Goal: Transaction & Acquisition: Download file/media

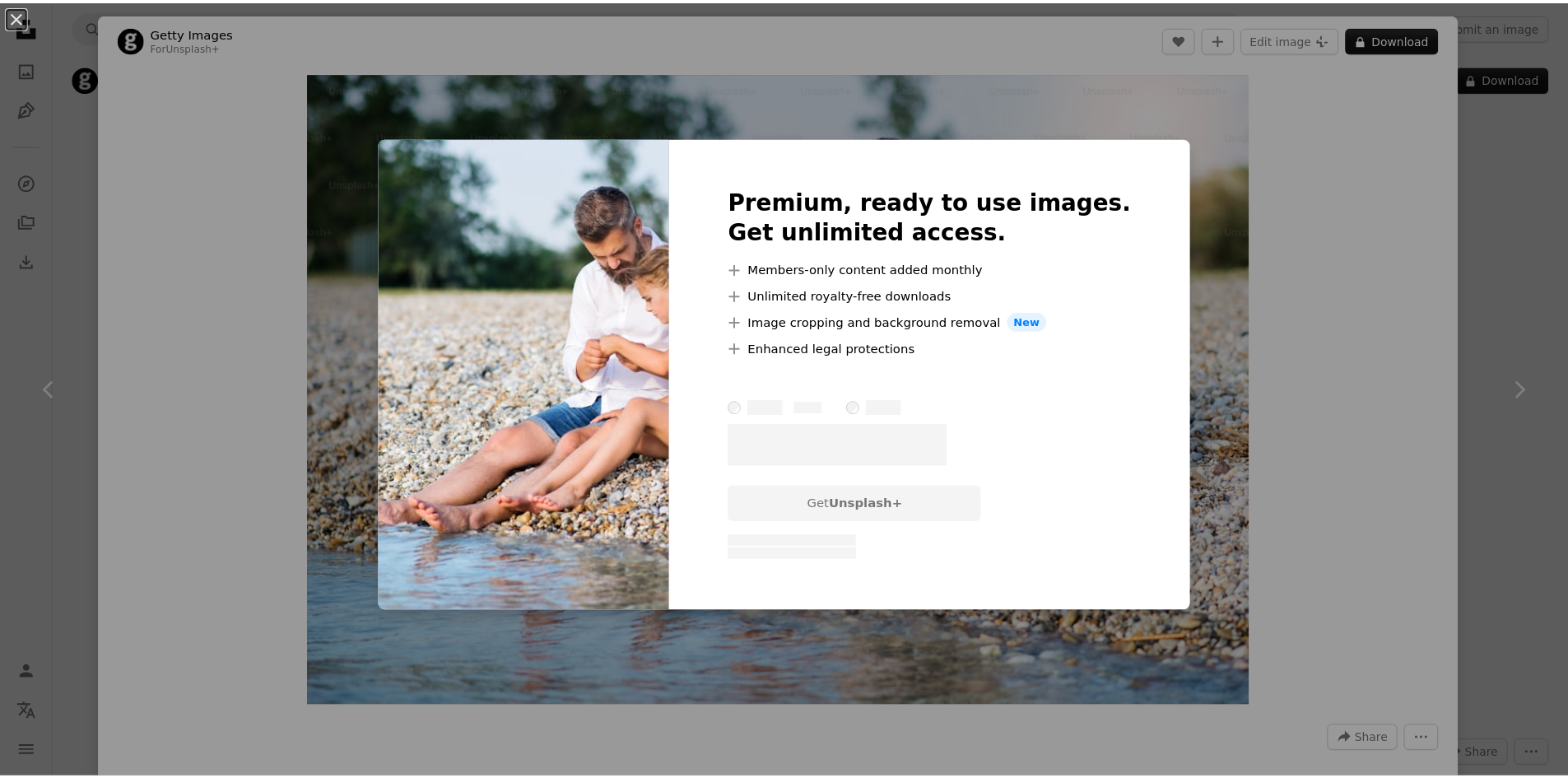
scroll to position [6912, 0]
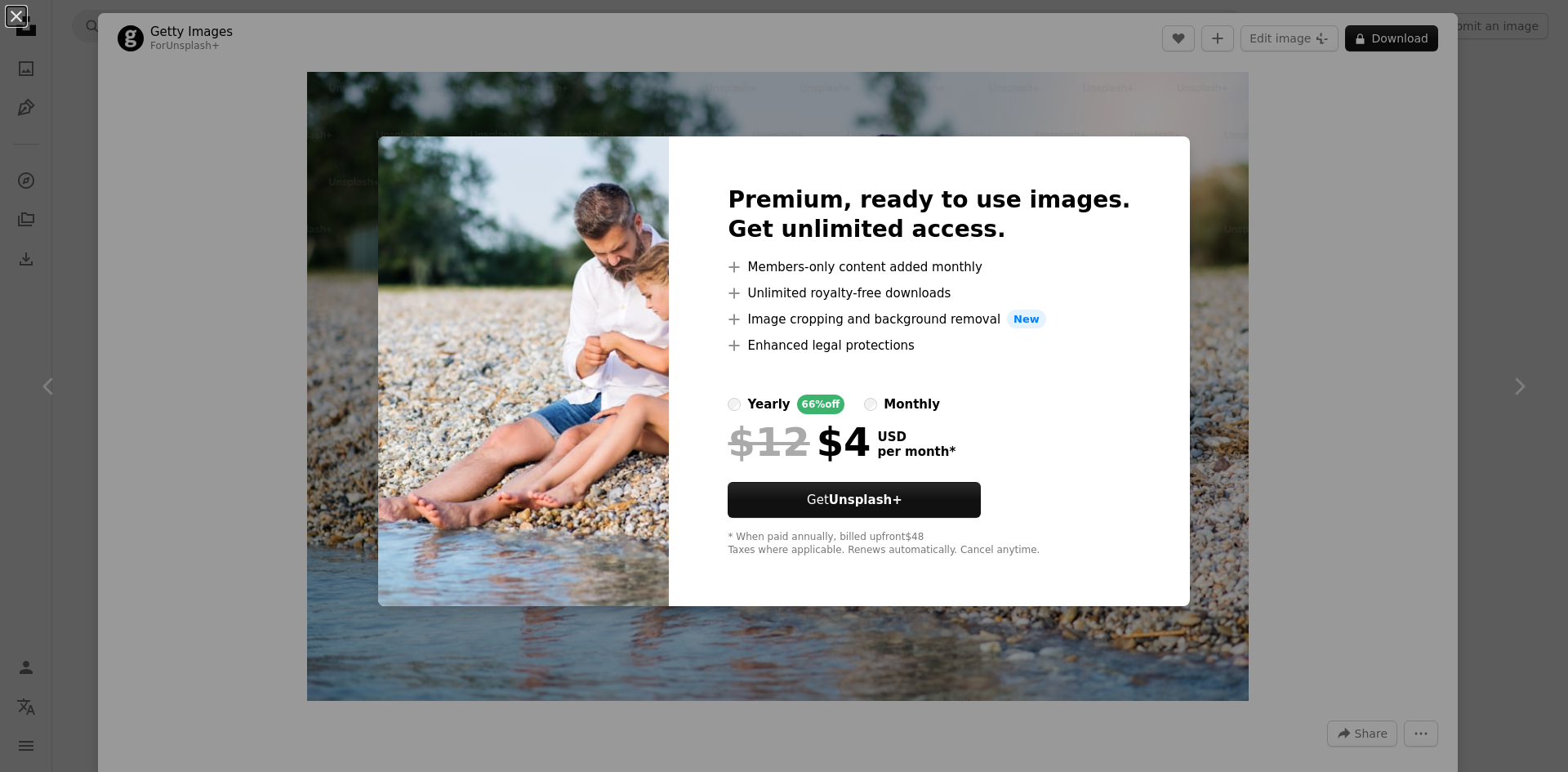
click at [1353, 378] on div "An X shape Premium, ready to use images. Get unlimited access. A plus sign Memb…" at bounding box center [784, 386] width 1568 height 772
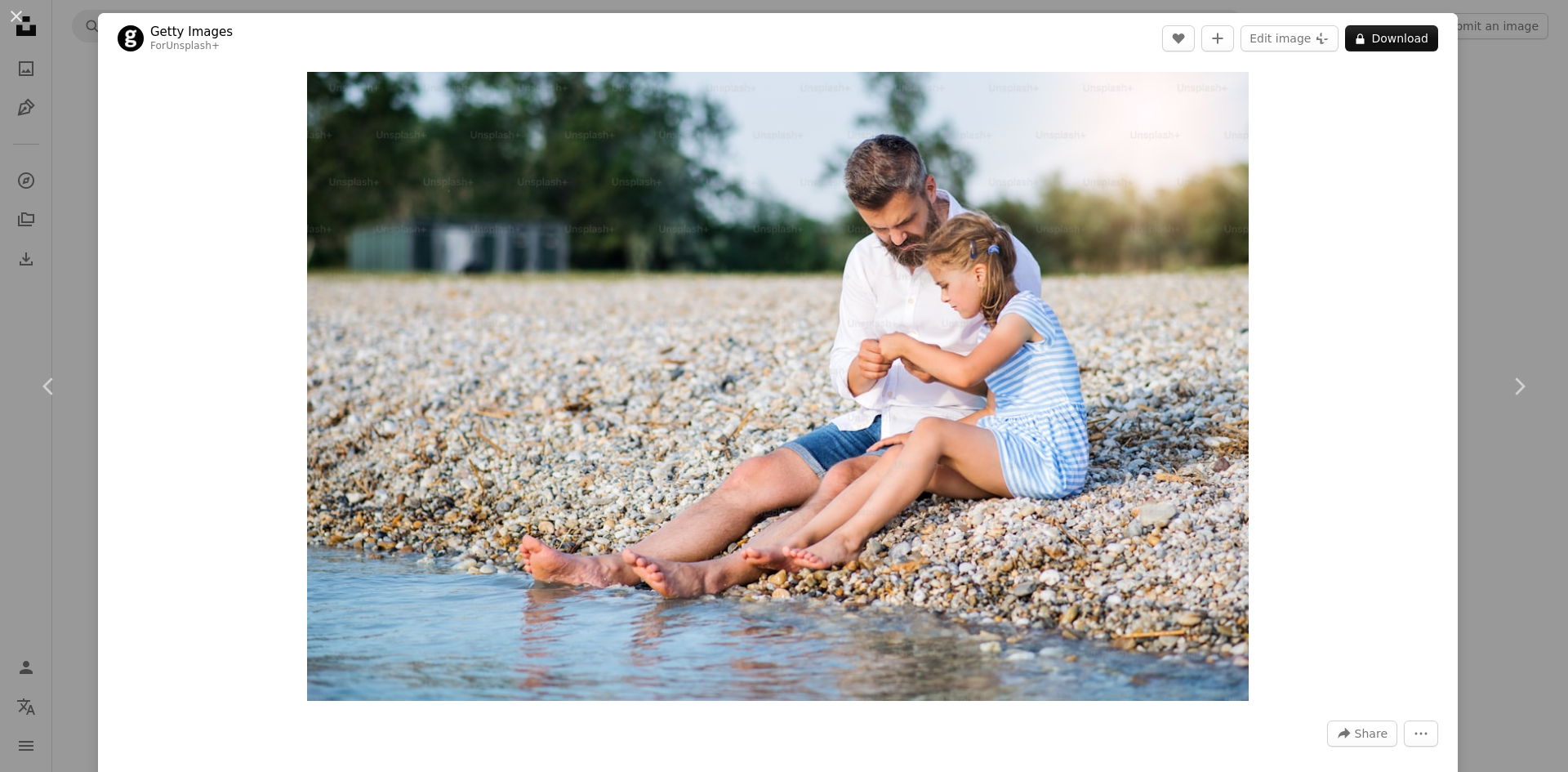
click at [1493, 238] on div "An X shape Chevron left Chevron right Getty Images For Unsplash+ A heart A plus…" at bounding box center [784, 386] width 1568 height 772
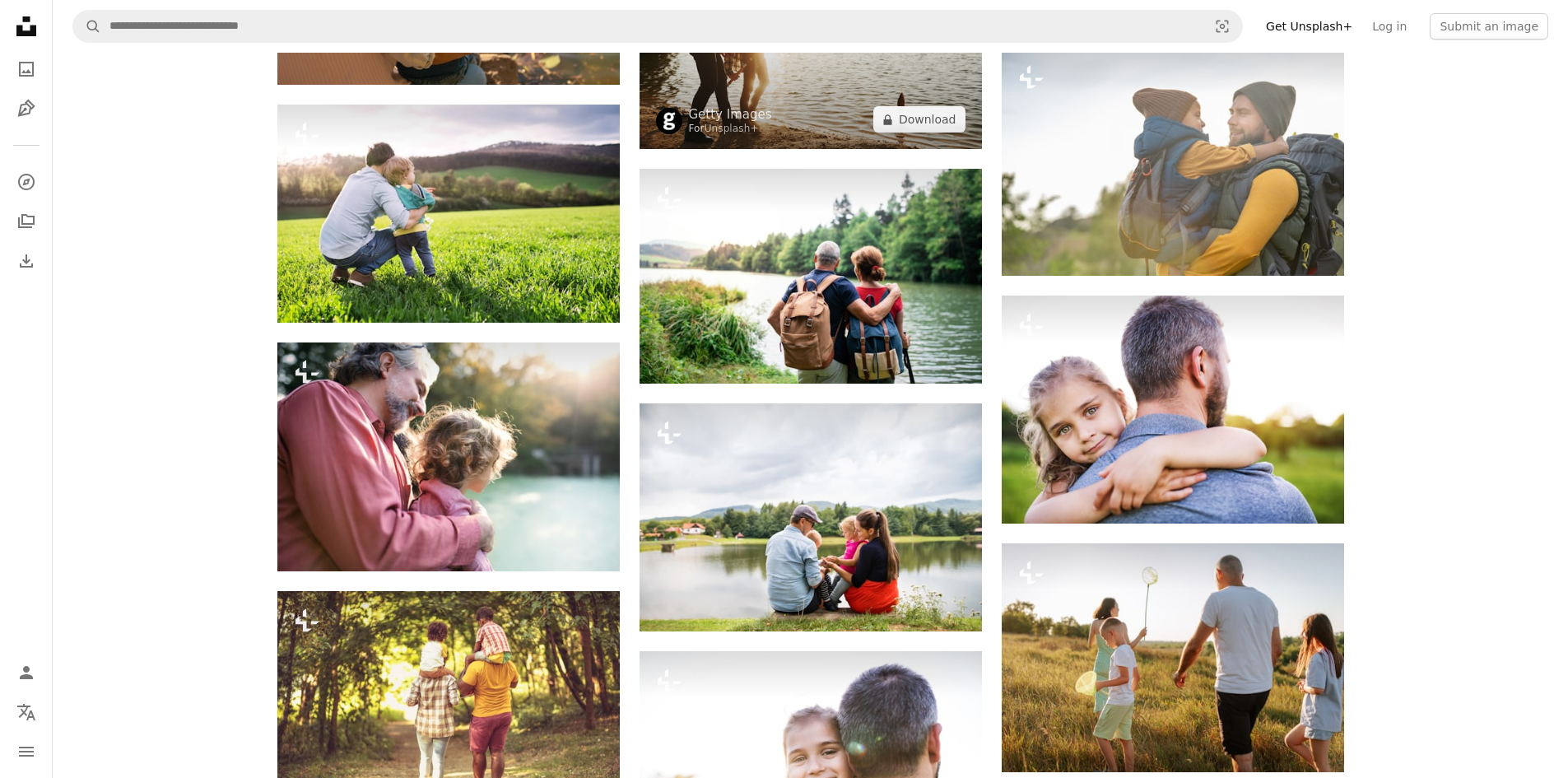
scroll to position [12180, 0]
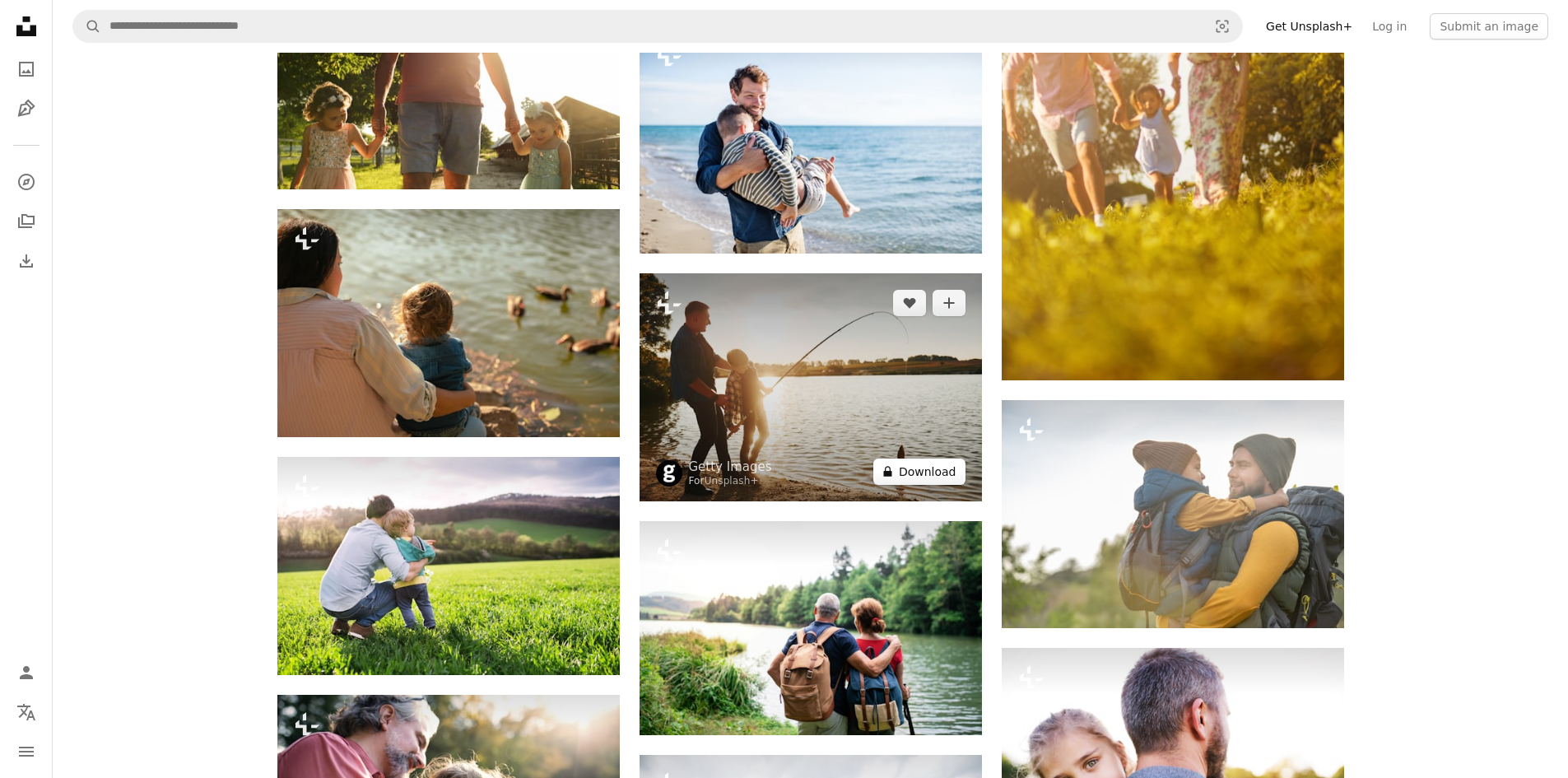
click at [925, 458] on button "A lock Download" at bounding box center [920, 471] width 93 height 26
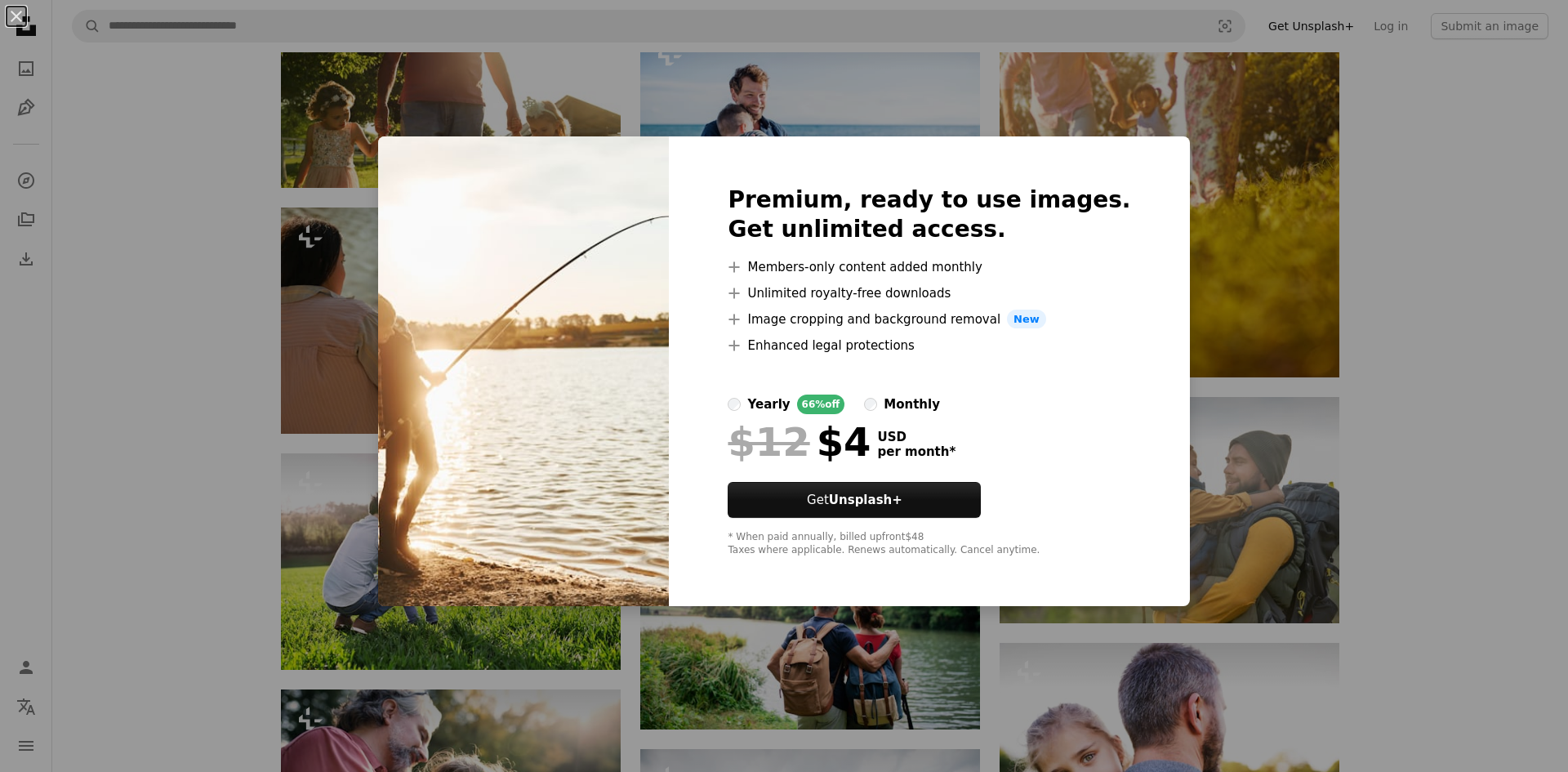
click at [1409, 296] on div "An X shape Premium, ready to use images. Get unlimited access. A plus sign Memb…" at bounding box center [784, 386] width 1568 height 772
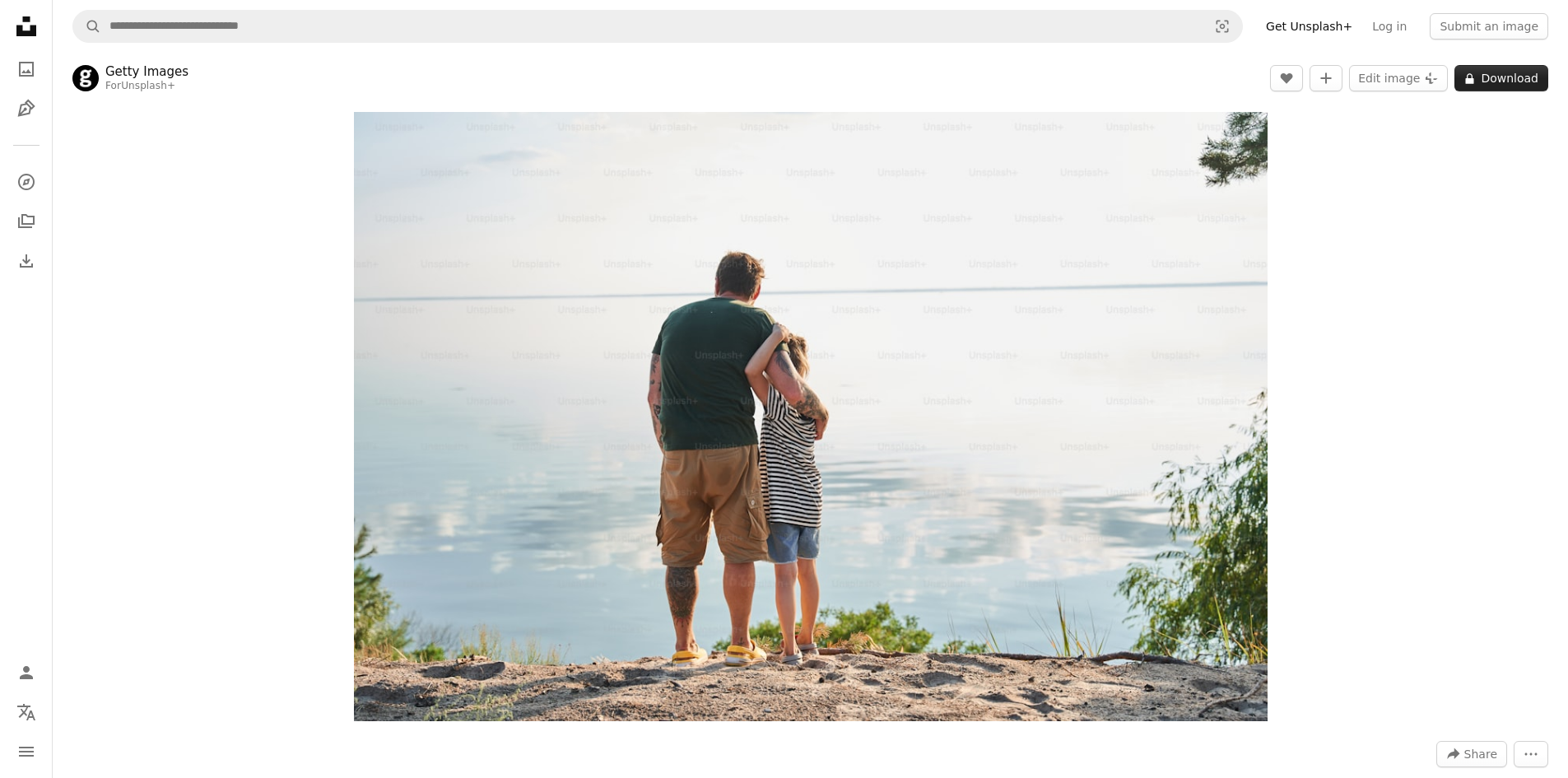
drag, startPoint x: 782, startPoint y: 320, endPoint x: 1510, endPoint y: 80, distance: 766.5
click at [1510, 80] on button "A lock Download" at bounding box center [1502, 78] width 94 height 26
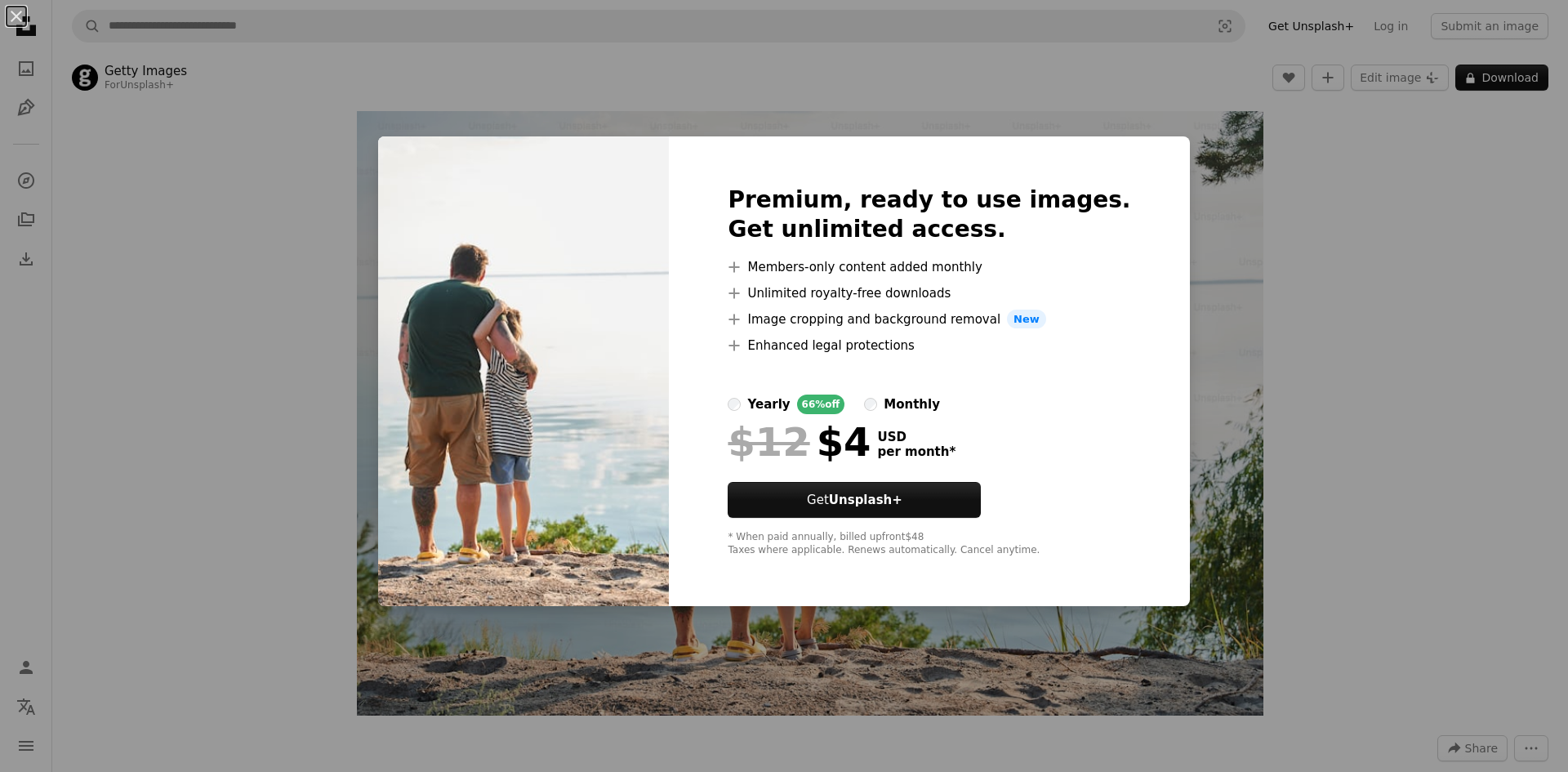
click at [1389, 363] on div "An X shape Premium, ready to use images. Get unlimited access. A plus sign Memb…" at bounding box center [784, 386] width 1568 height 772
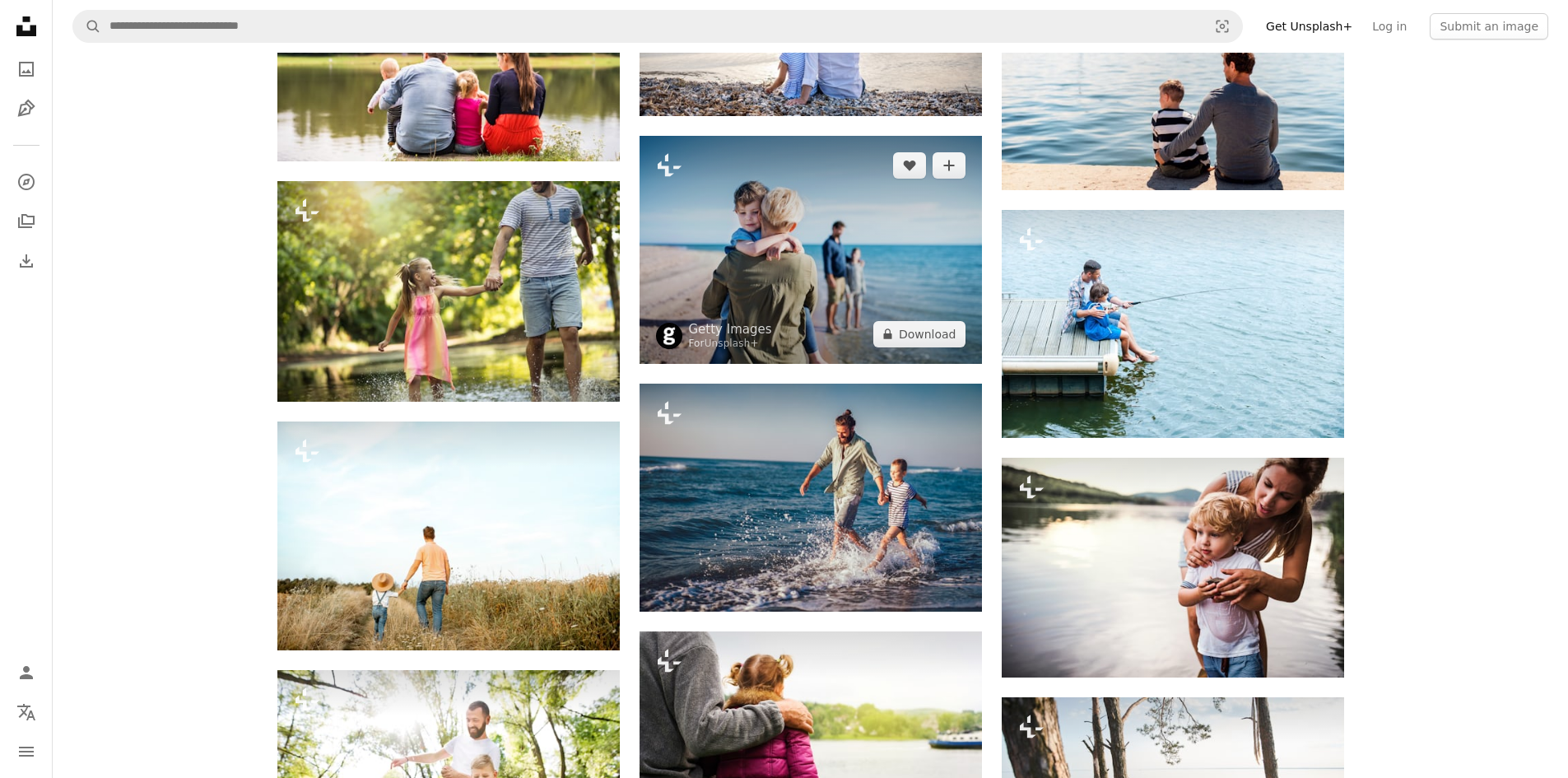
scroll to position [1810, 0]
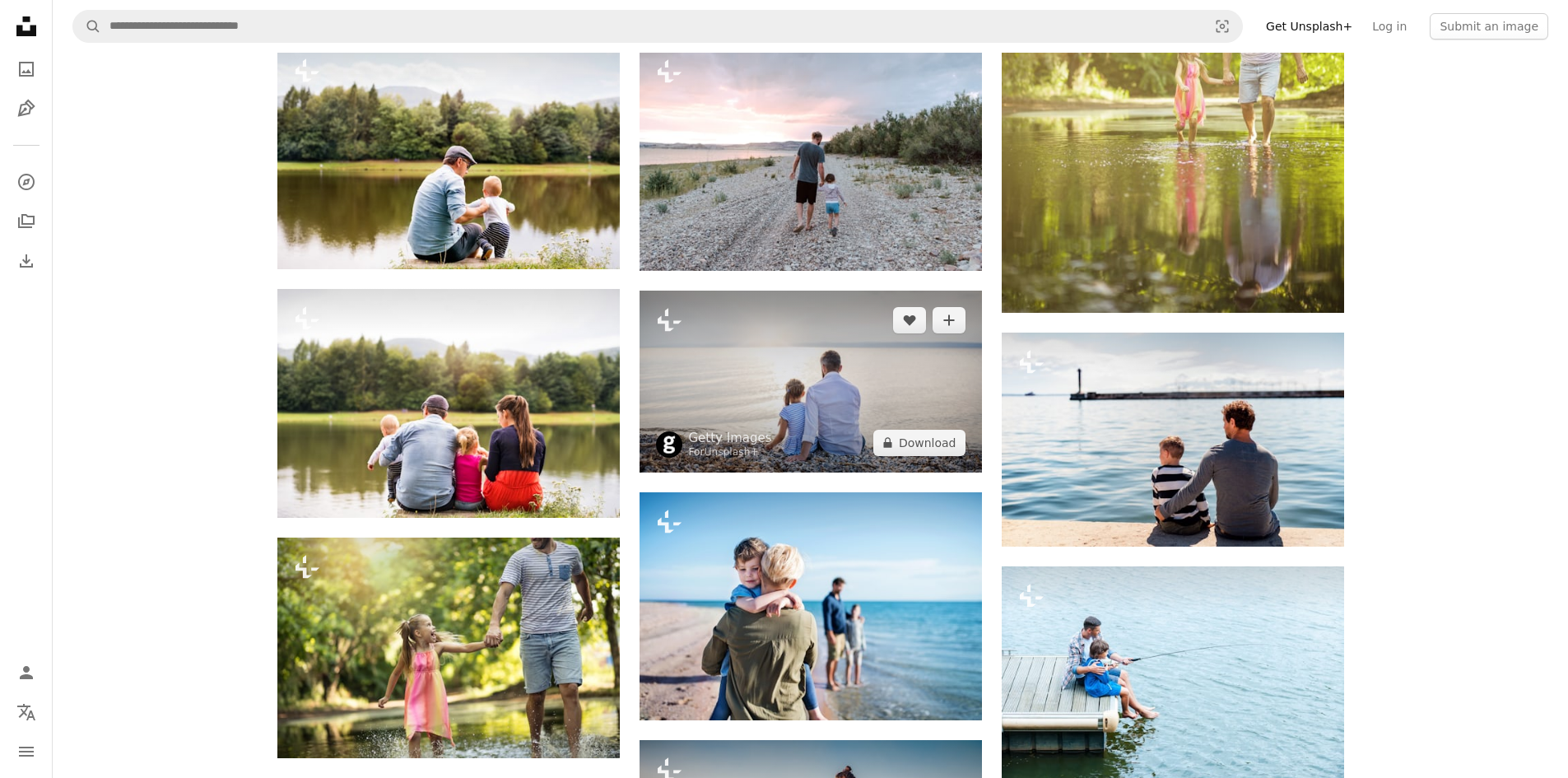
click at [793, 330] on img at bounding box center [810, 381] width 342 height 181
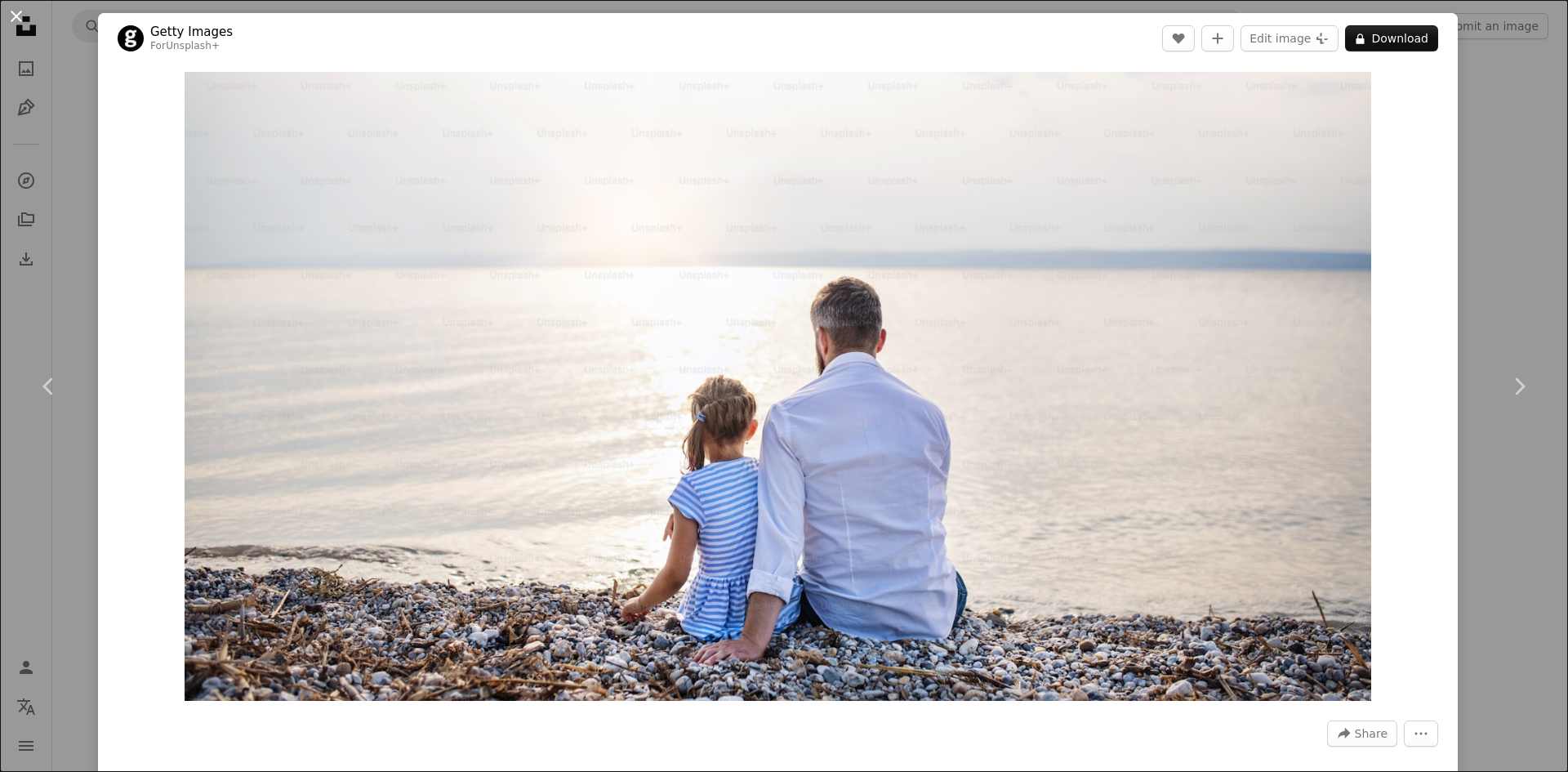
drag, startPoint x: 969, startPoint y: 344, endPoint x: 15, endPoint y: 14, distance: 1009.5
click at [15, 14] on button "An X shape" at bounding box center [16, 16] width 19 height 19
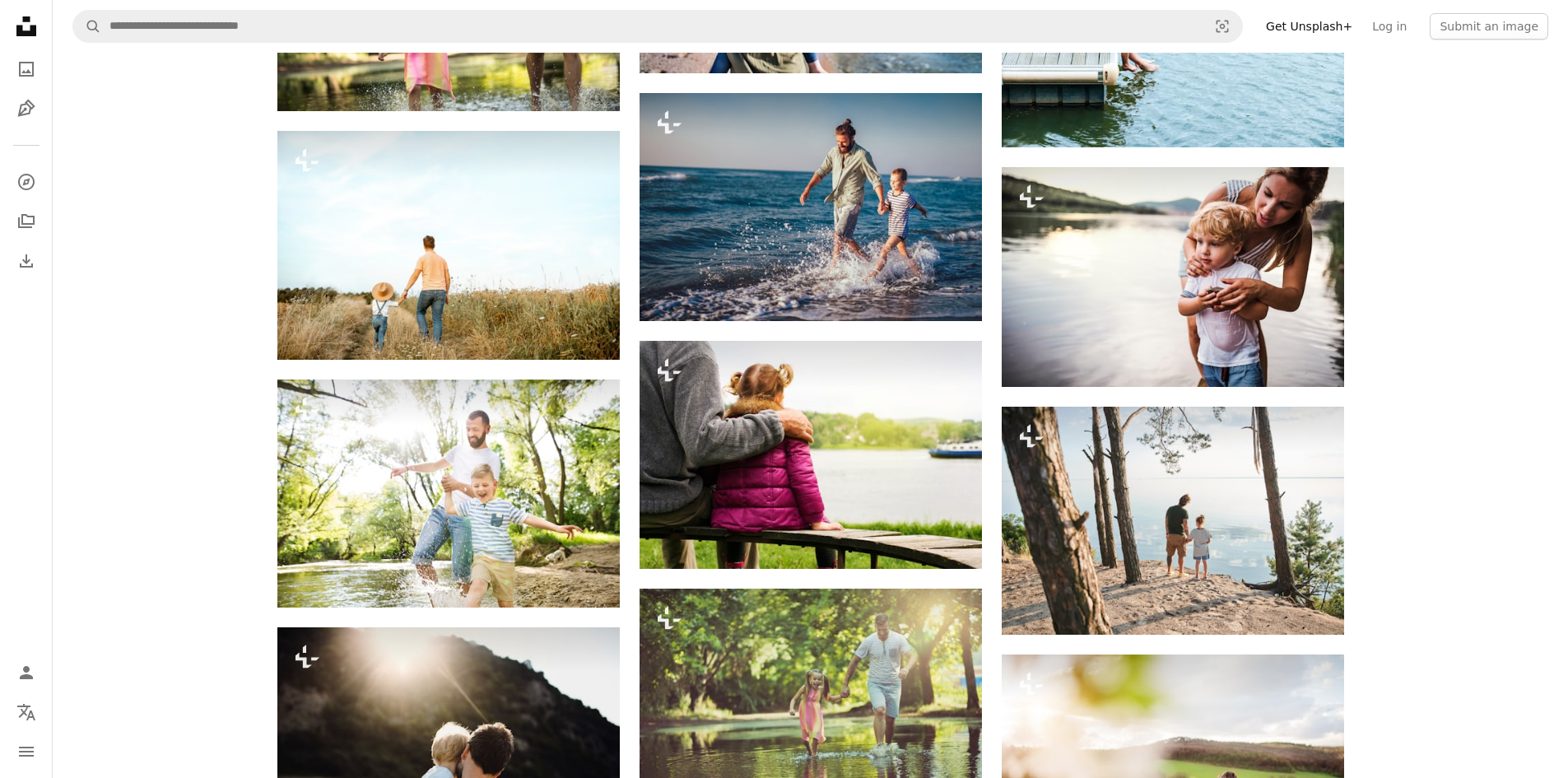
scroll to position [2633, 0]
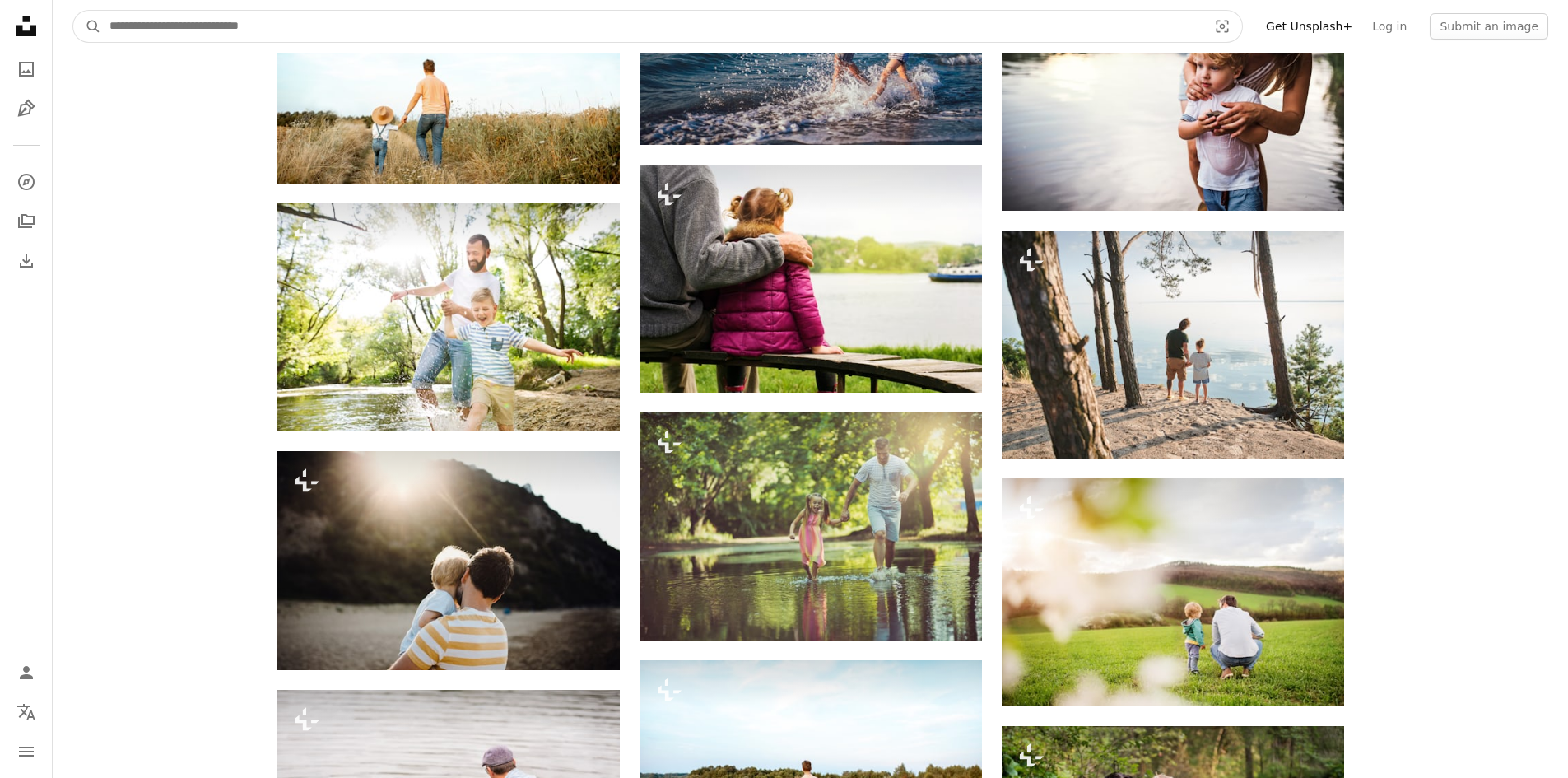
click at [266, 28] on input "Find visuals sitewide" at bounding box center [651, 26] width 1101 height 31
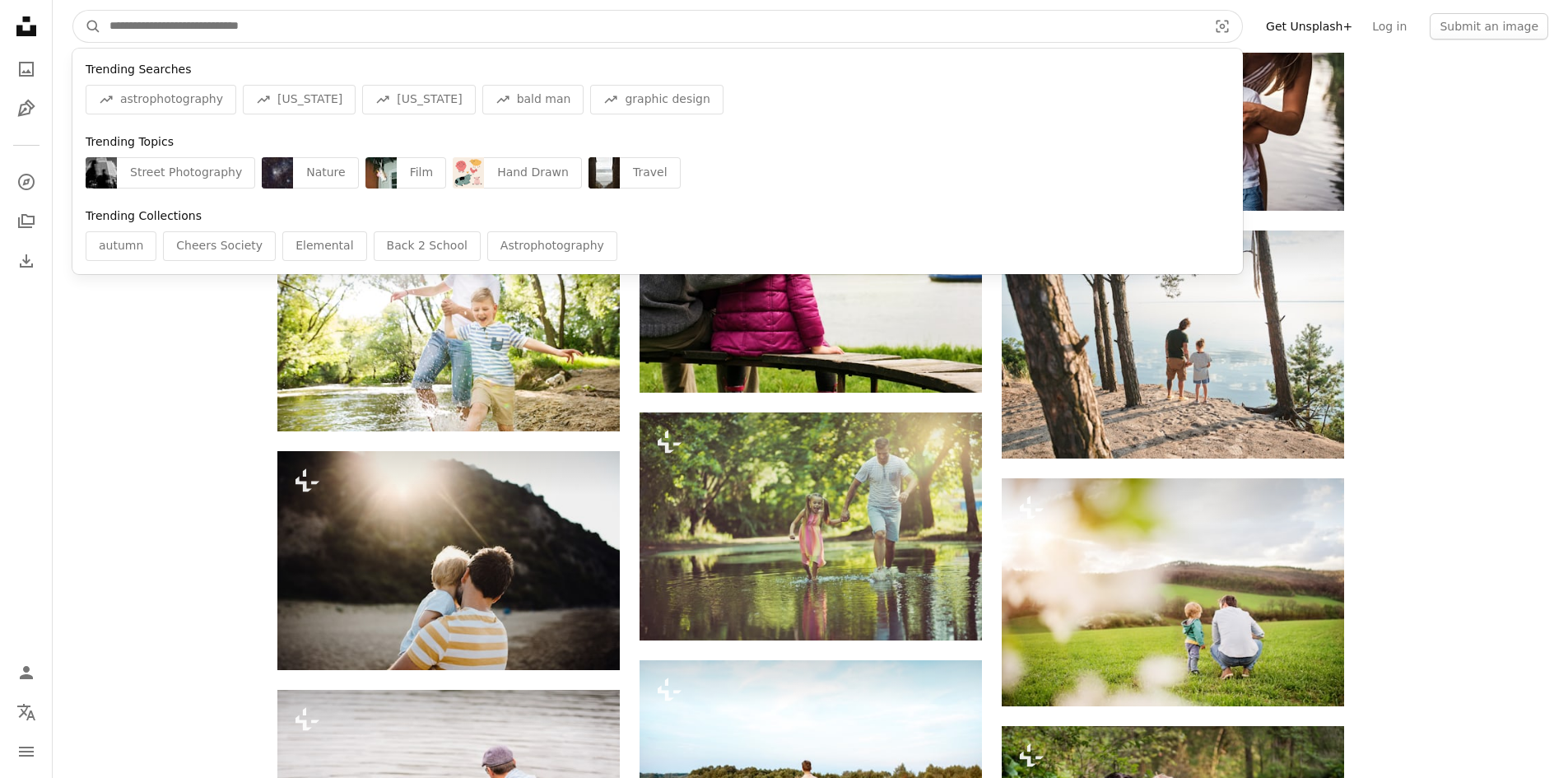
scroll to position [0, 0]
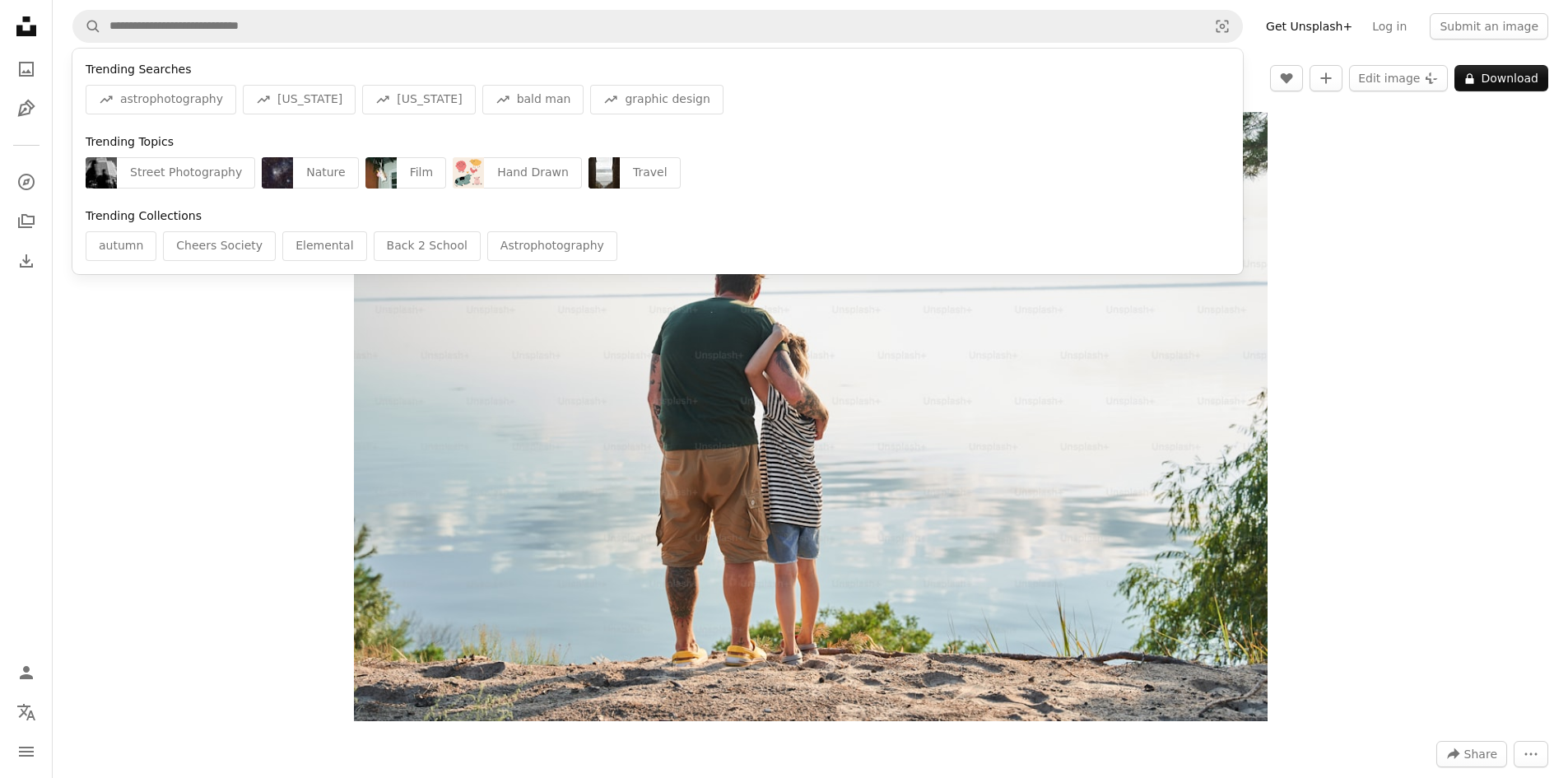
click at [1449, 222] on div "Zoom in" at bounding box center [810, 416] width 1515 height 626
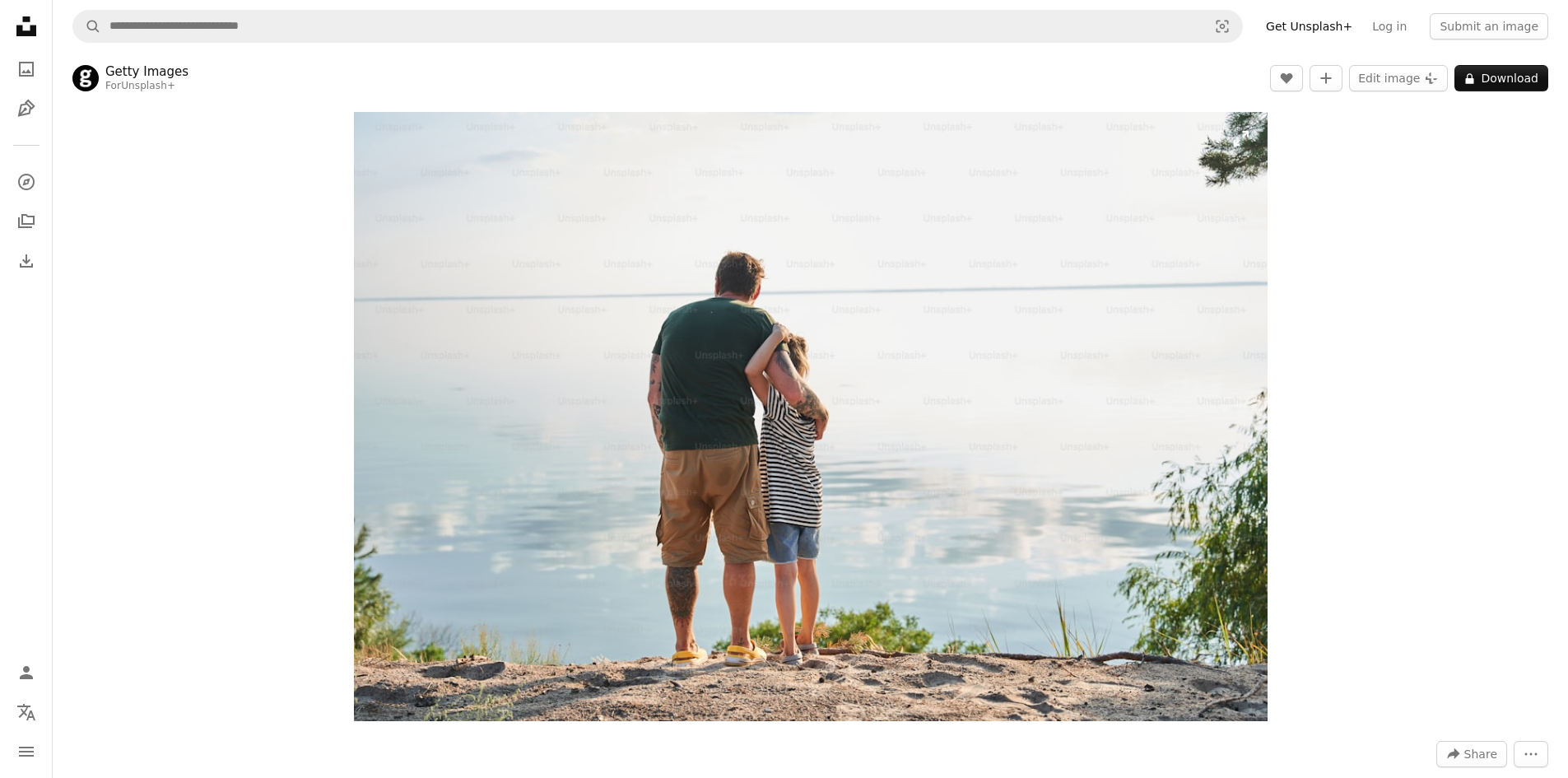
scroll to position [82, 0]
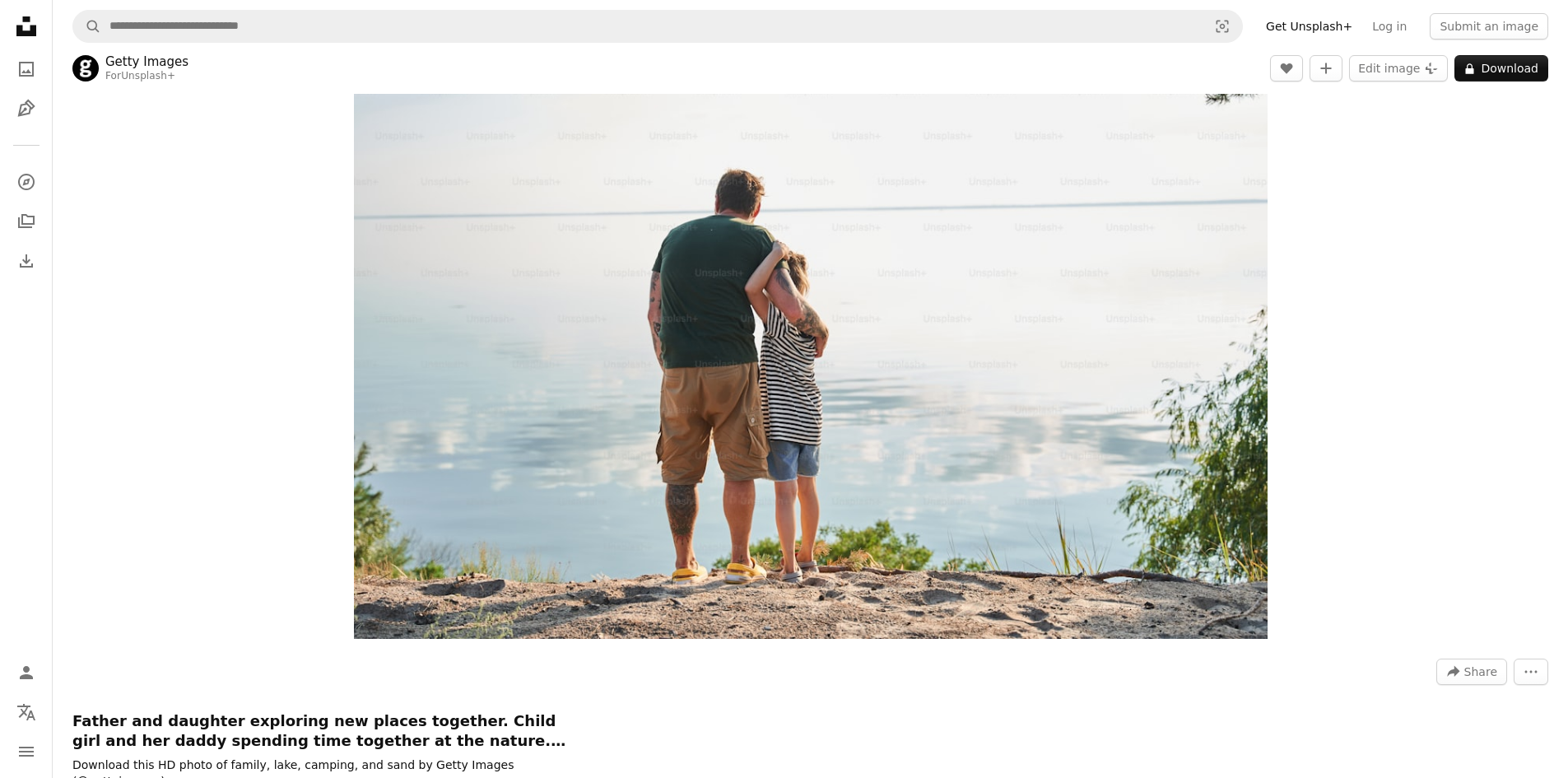
click at [80, 725] on h1 "Father and daughter exploring new places together. Child girl and her daddy spe…" at bounding box center [319, 730] width 493 height 40
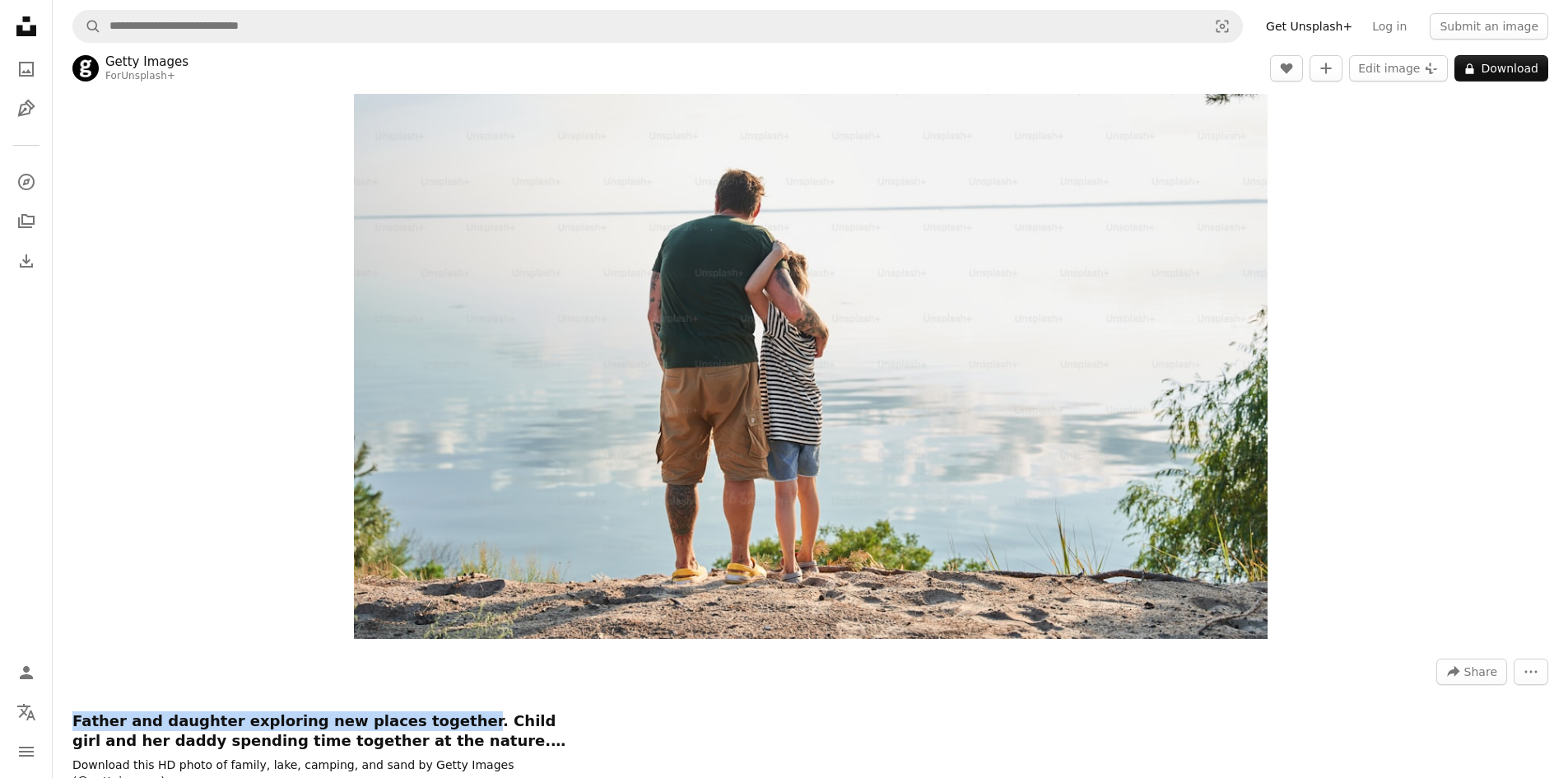
drag, startPoint x: 80, startPoint y: 725, endPoint x: 400, endPoint y: 717, distance: 320.1
click at [400, 717] on h1 "Father and daughter exploring new places together. Child girl and her daddy spe…" at bounding box center [319, 730] width 493 height 40
copy h1 "Father and daughter exploring new places together"
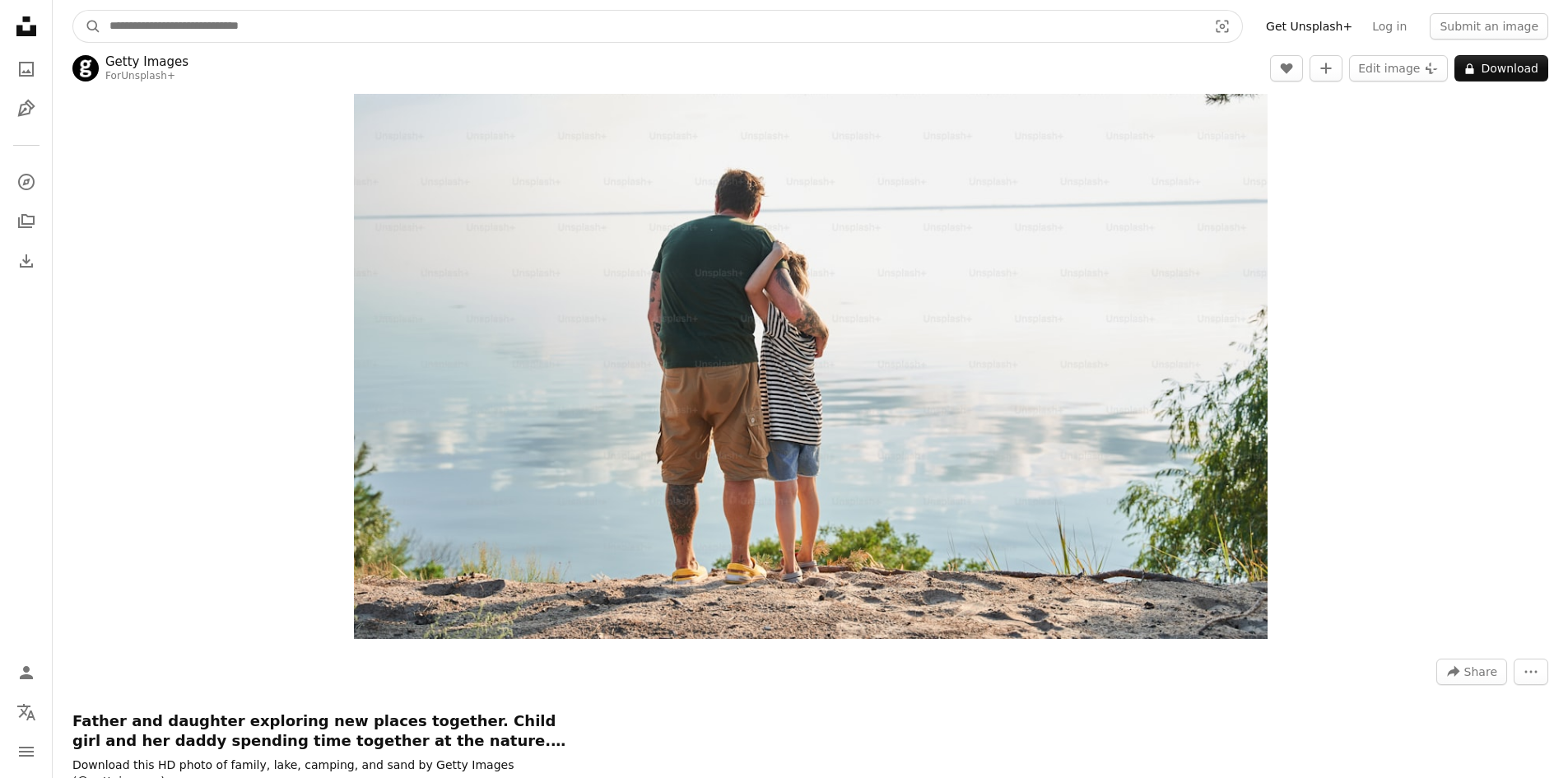
click at [466, 32] on input "Find visuals sitewide" at bounding box center [651, 26] width 1101 height 31
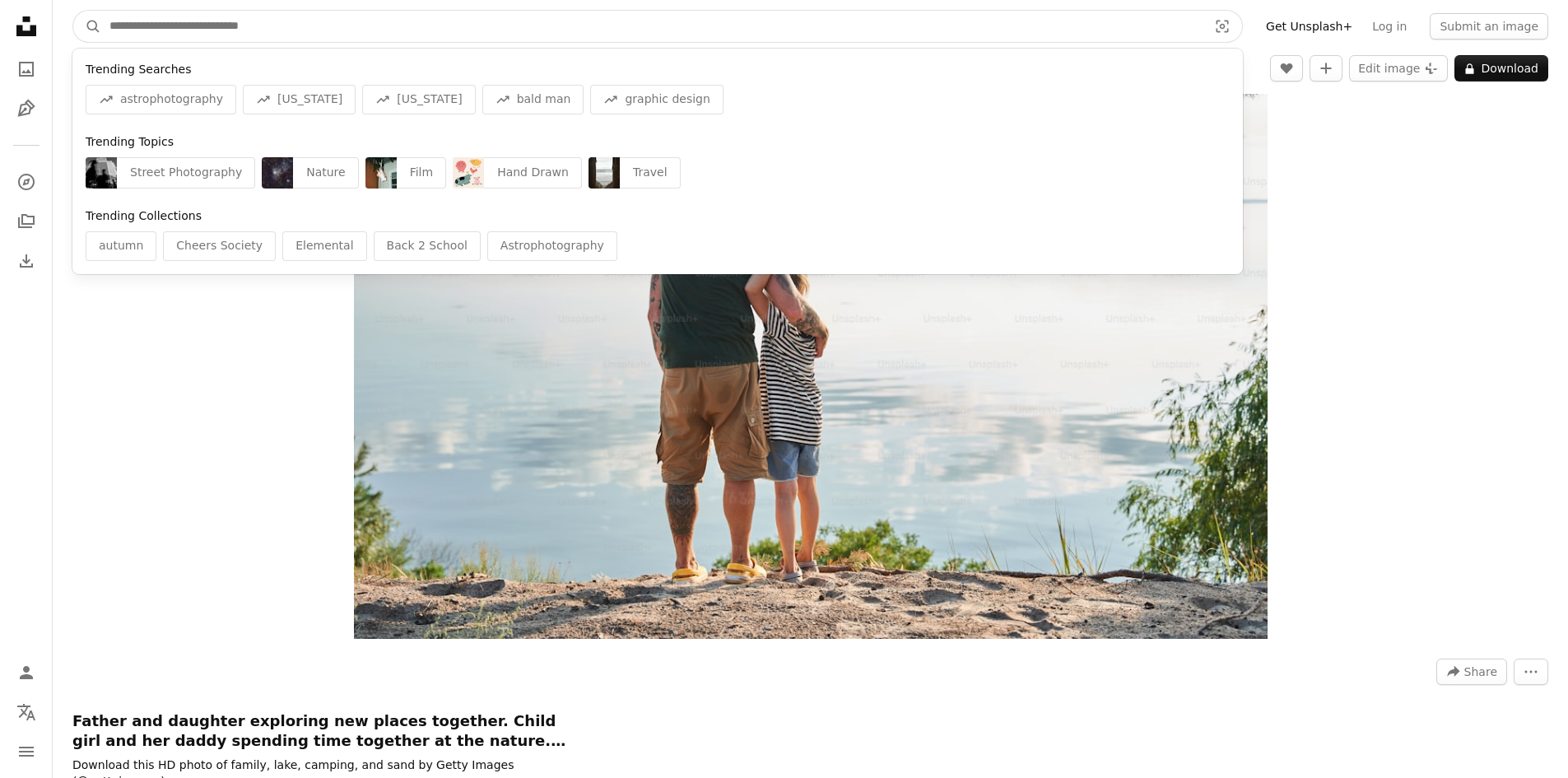
paste input "**********"
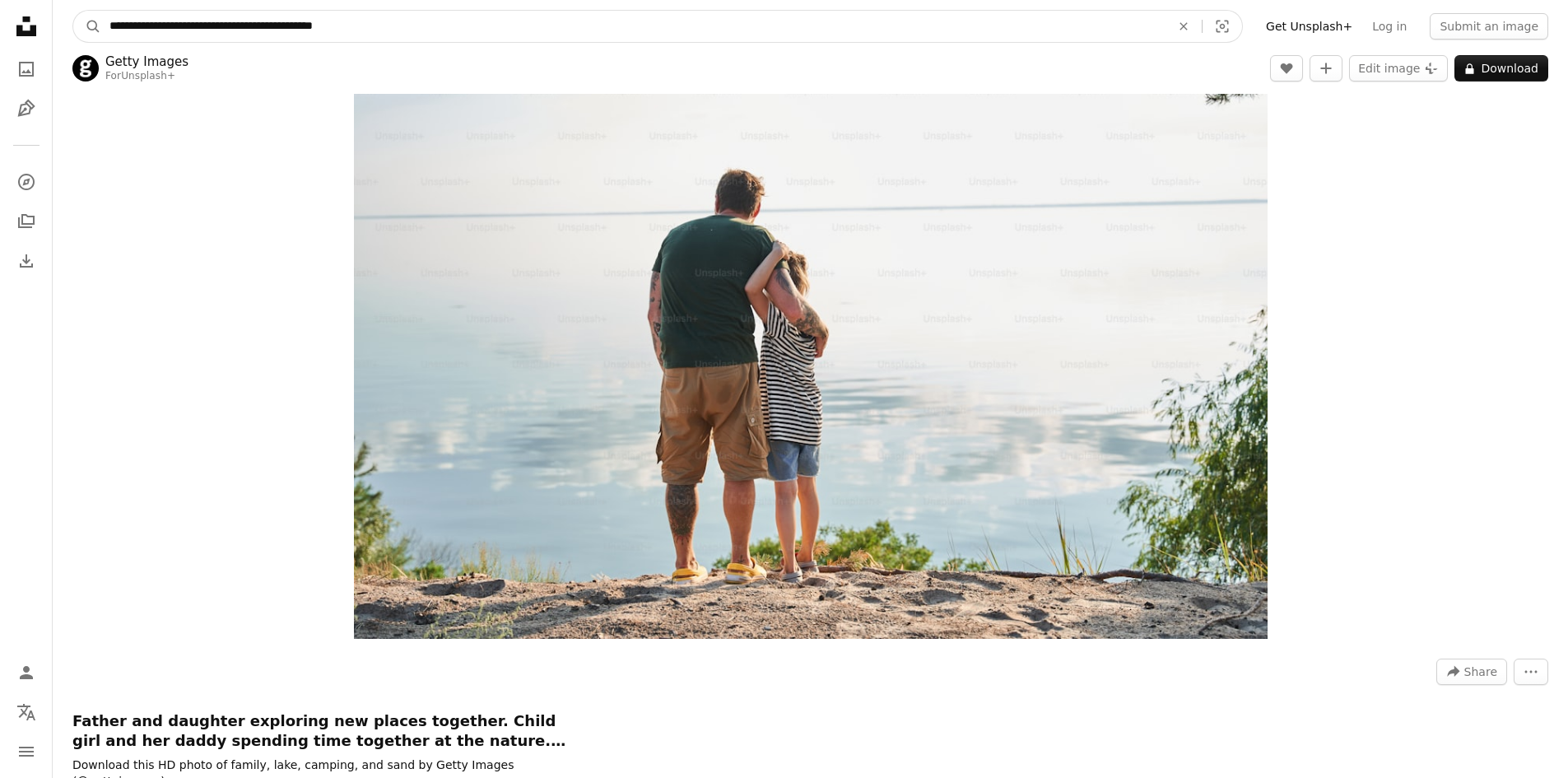
type input "**********"
click at [73, 11] on button "A magnifying glass" at bounding box center [87, 26] width 28 height 31
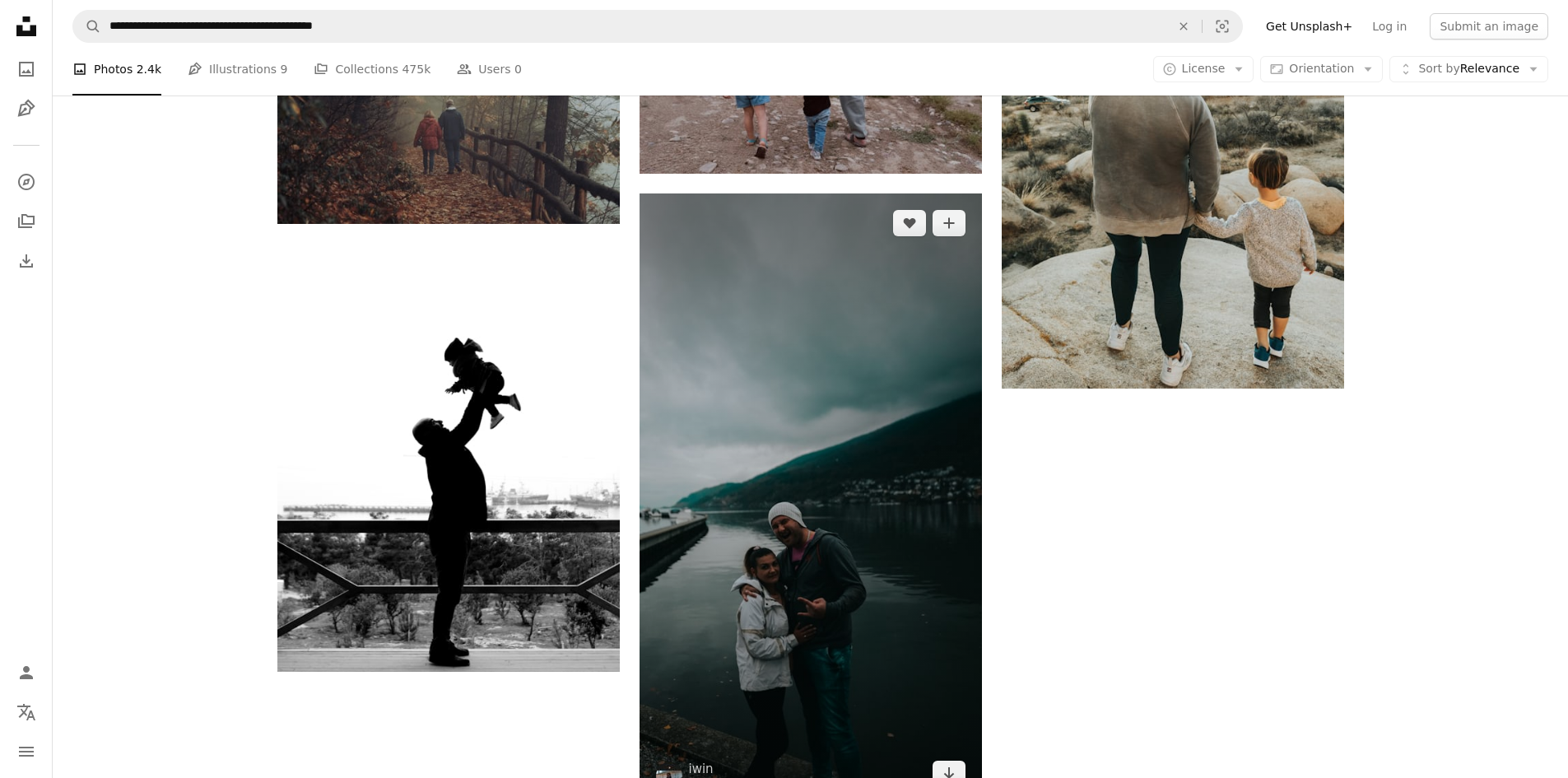
scroll to position [2304, 0]
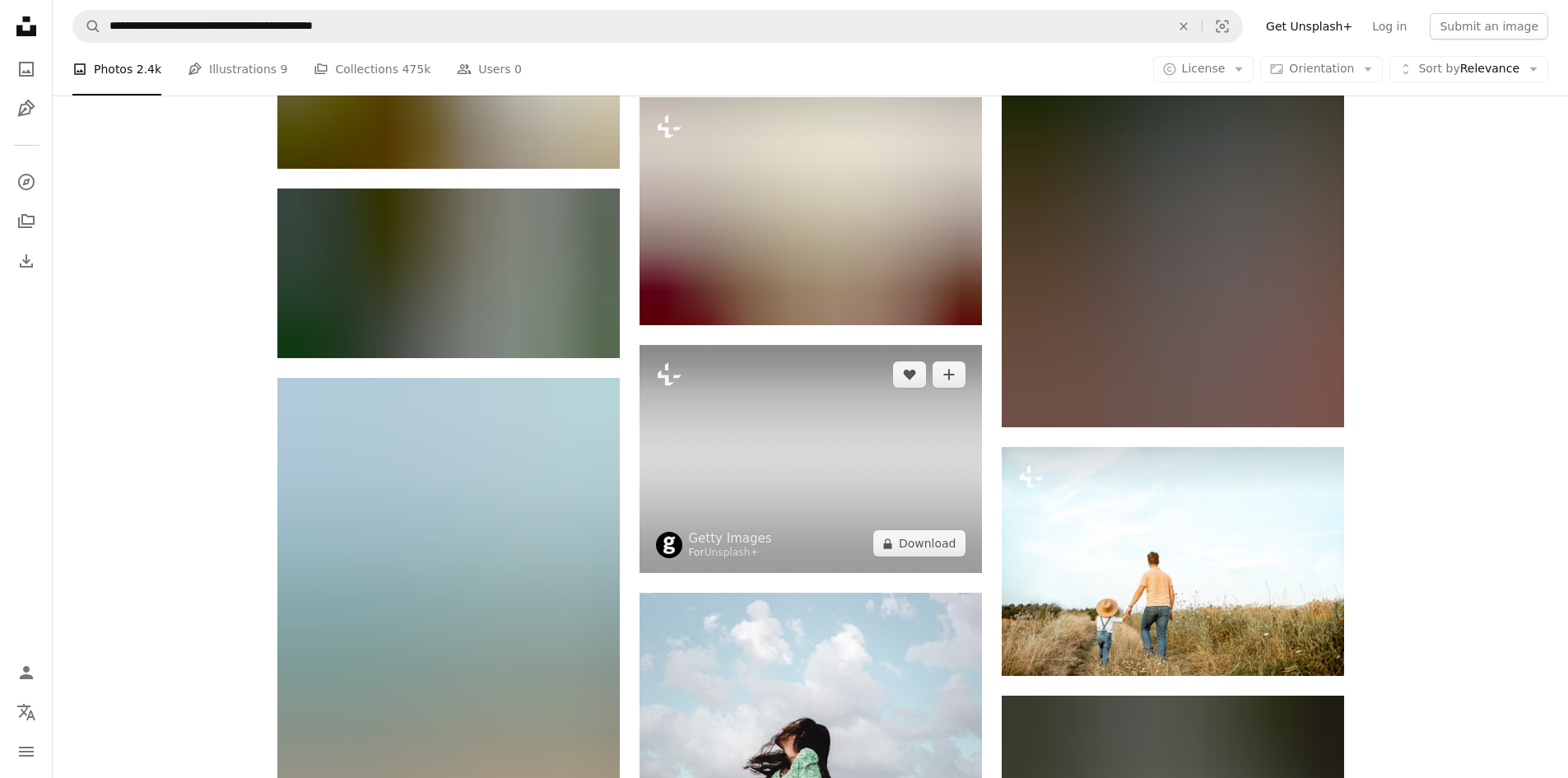
scroll to position [10205, 0]
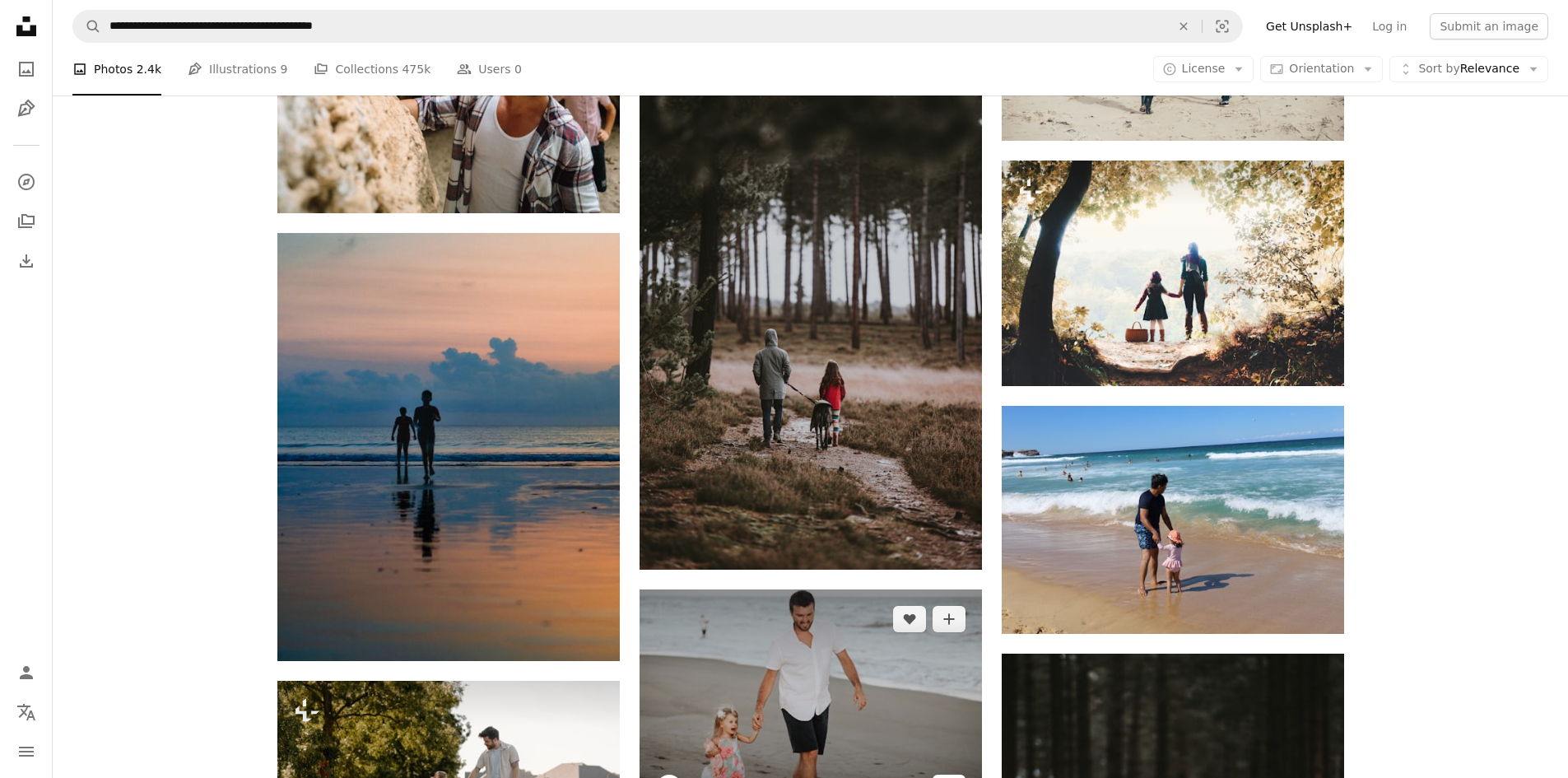
click at [946, 777] on icon "Download" at bounding box center [948, 787] width 11 height 12
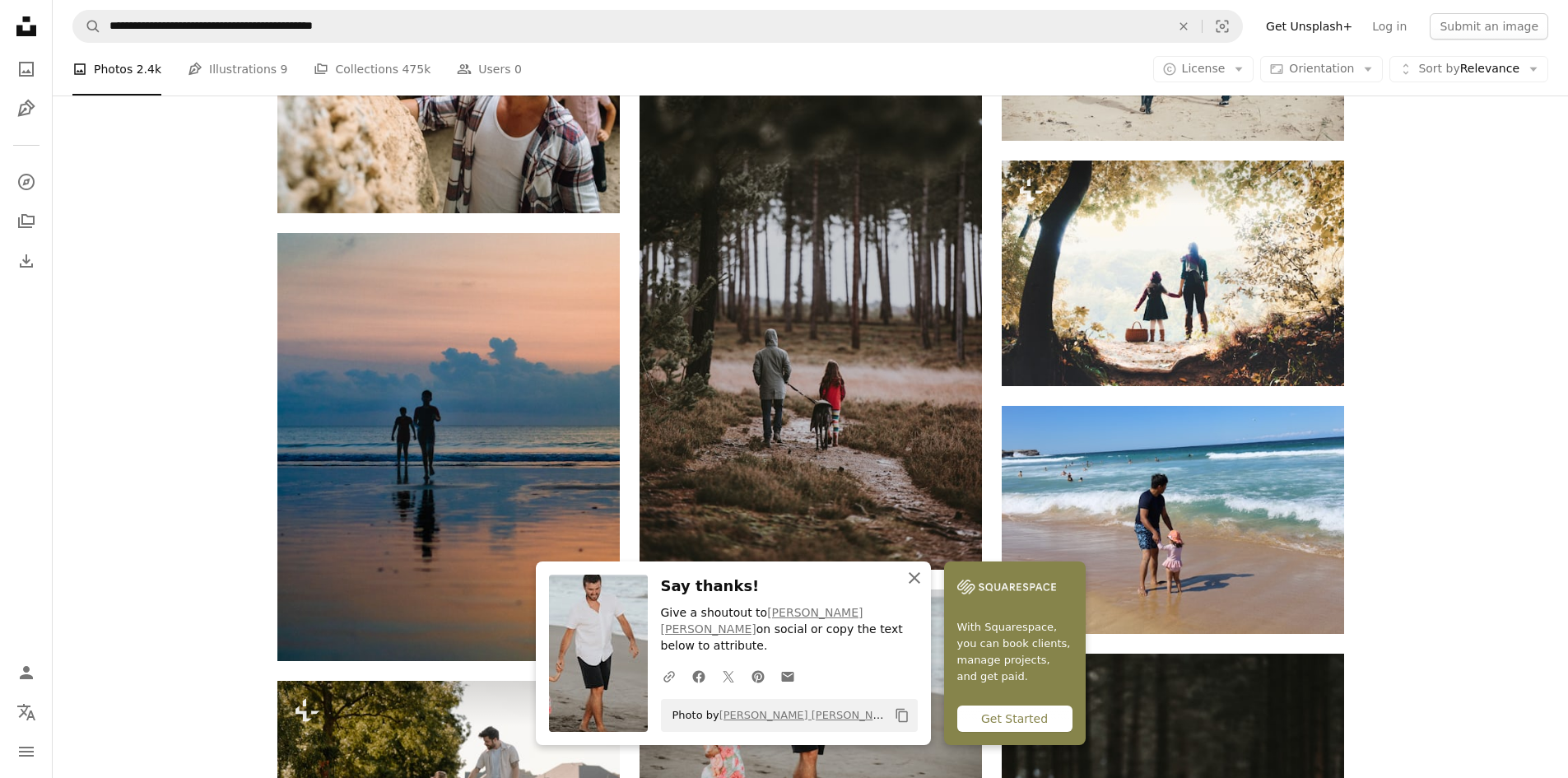
click at [921, 583] on icon "button" at bounding box center [915, 578] width 12 height 12
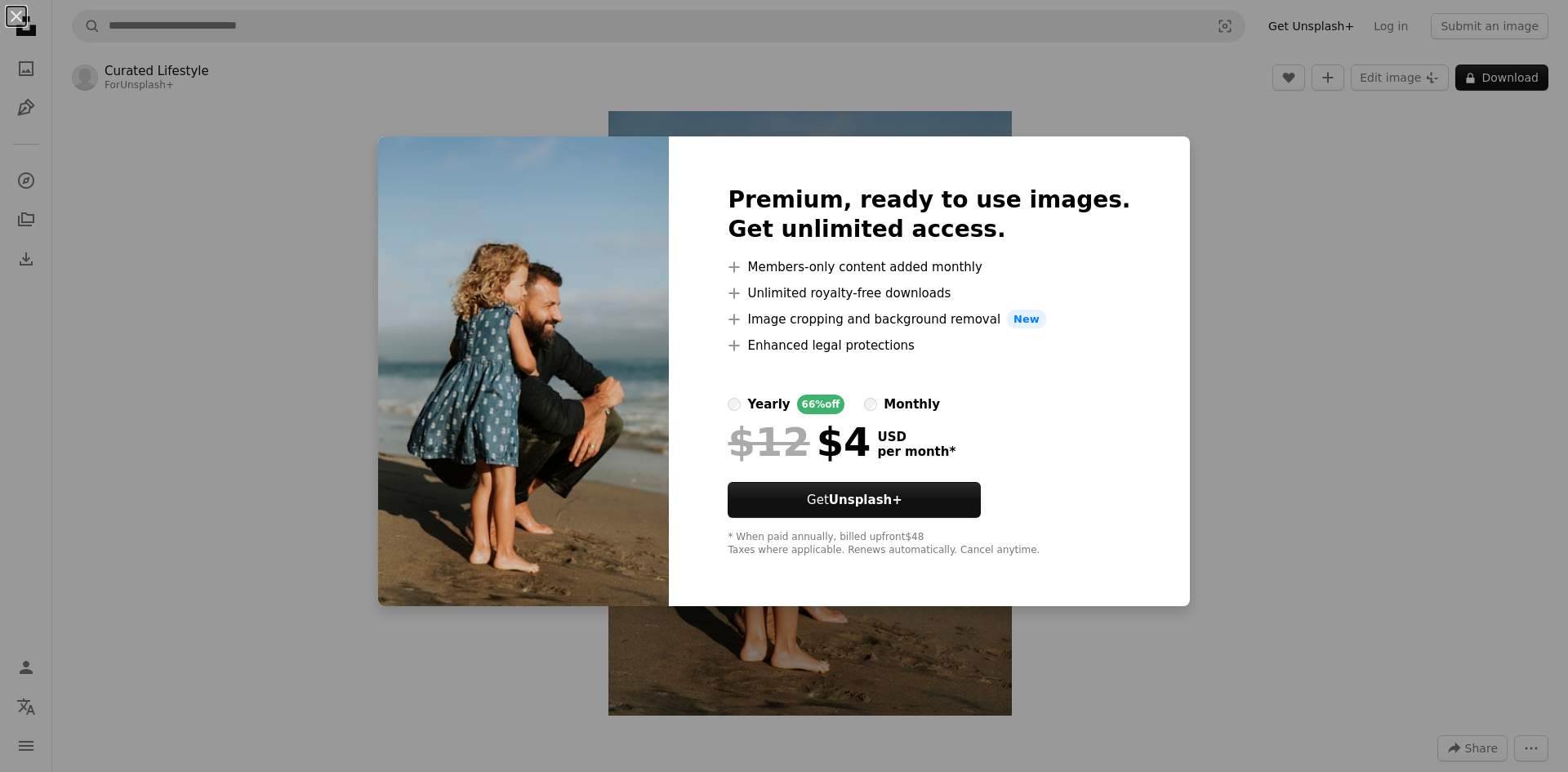
click at [1416, 495] on div "An X shape Premium, ready to use images. Get unlimited access. A plus sign Memb…" at bounding box center [784, 386] width 1568 height 772
